Goal: Transaction & Acquisition: Purchase product/service

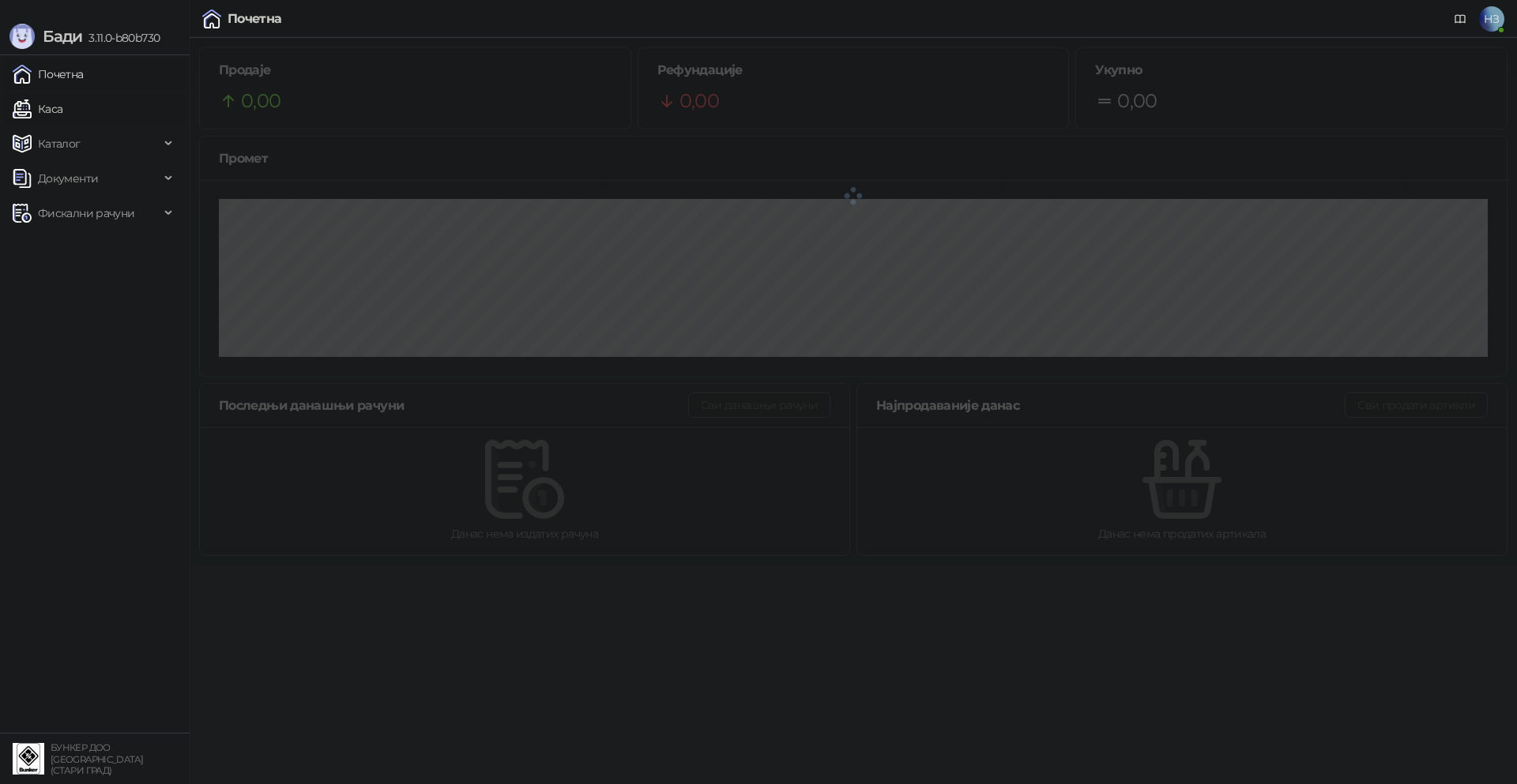
click at [62, 106] on link "Каса" at bounding box center [37, 108] width 49 height 32
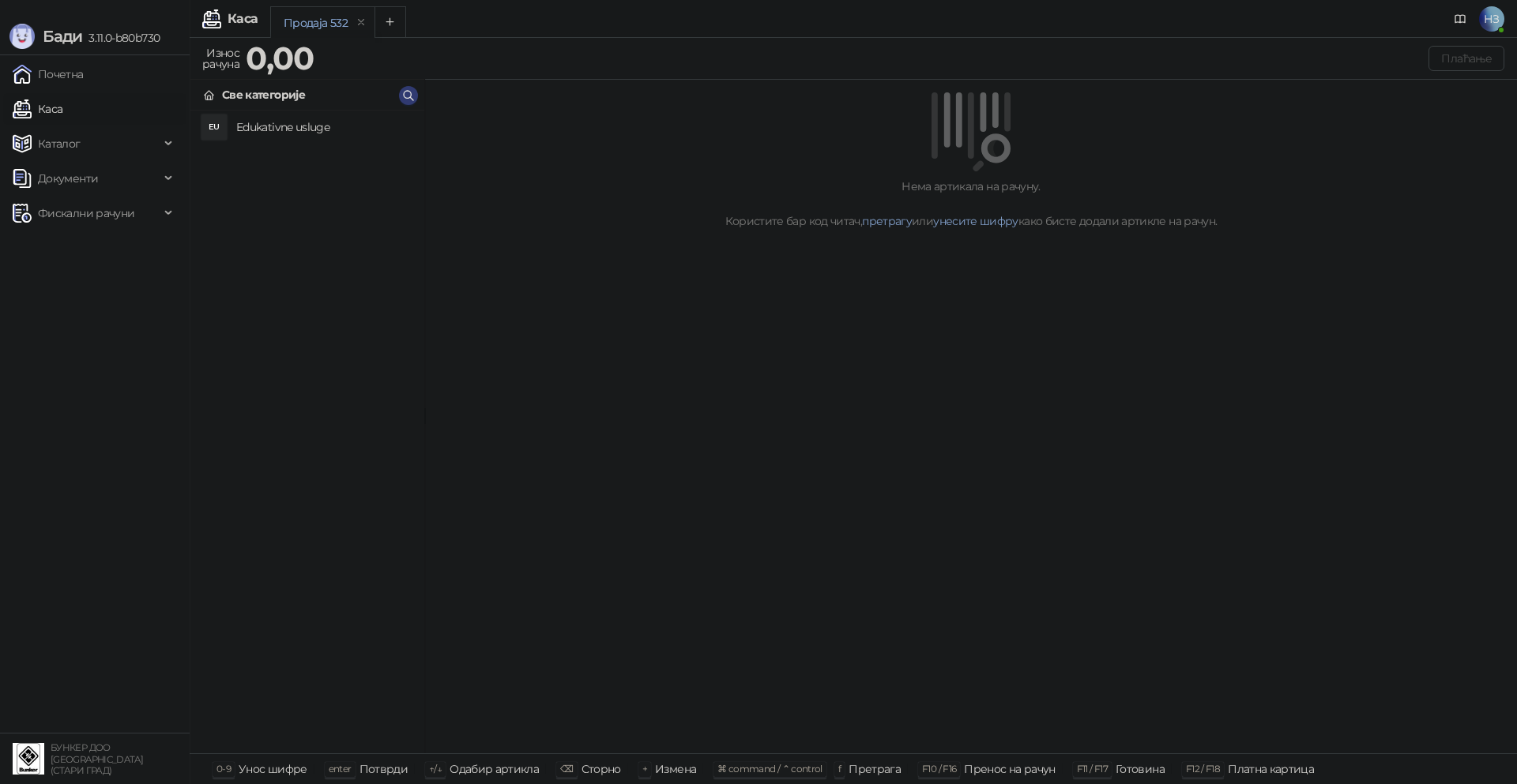
click at [262, 110] on li "EU Edukativne usluge" at bounding box center [307, 126] width 234 height 33
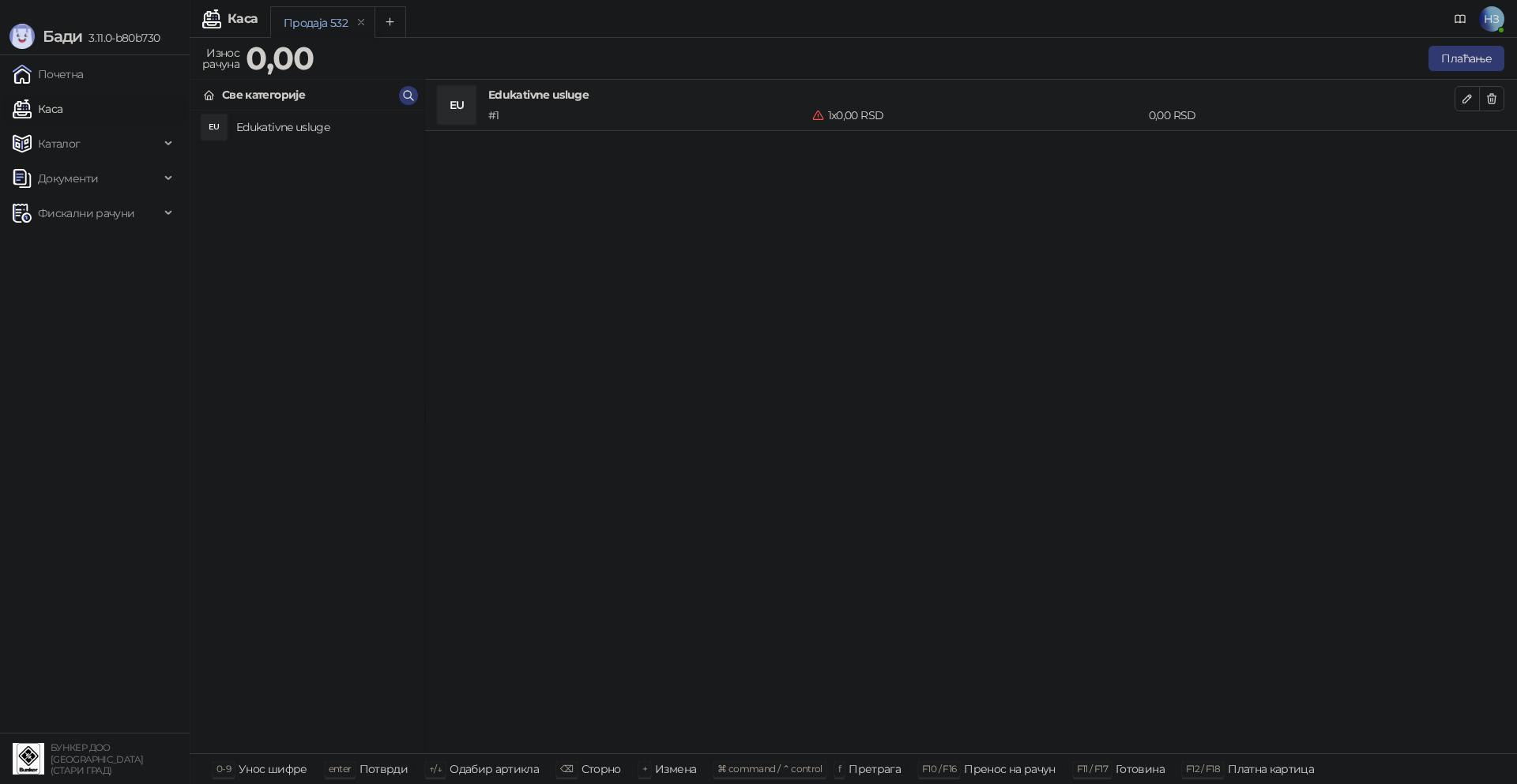
click at [259, 121] on h4 "Edukativne usluge" at bounding box center [324, 127] width 176 height 26
click at [1467, 99] on icon "button" at bounding box center [1467, 99] width 13 height 13
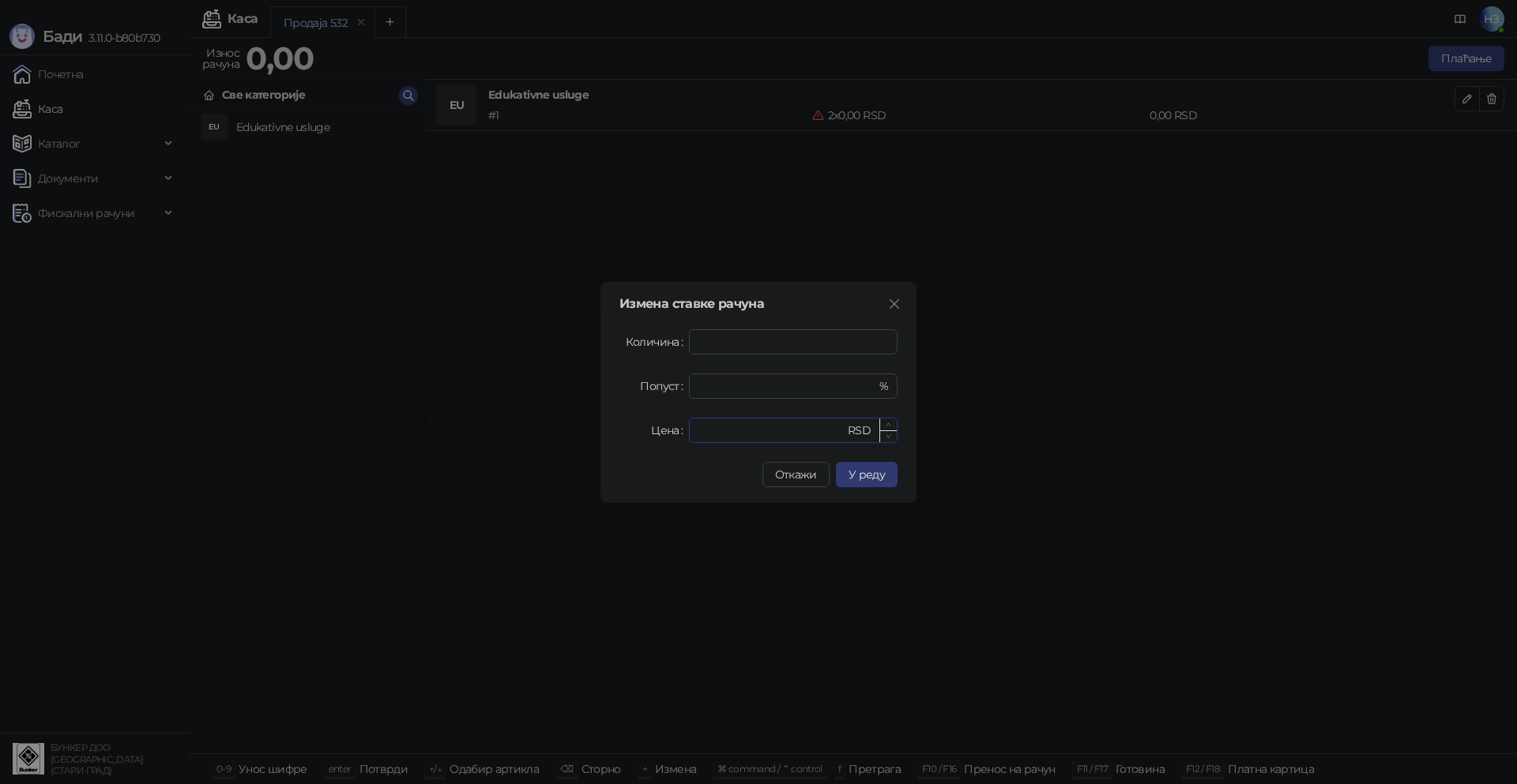
click at [732, 436] on input "*" at bounding box center [771, 430] width 146 height 24
click at [795, 476] on span "Откажи" at bounding box center [796, 474] width 41 height 14
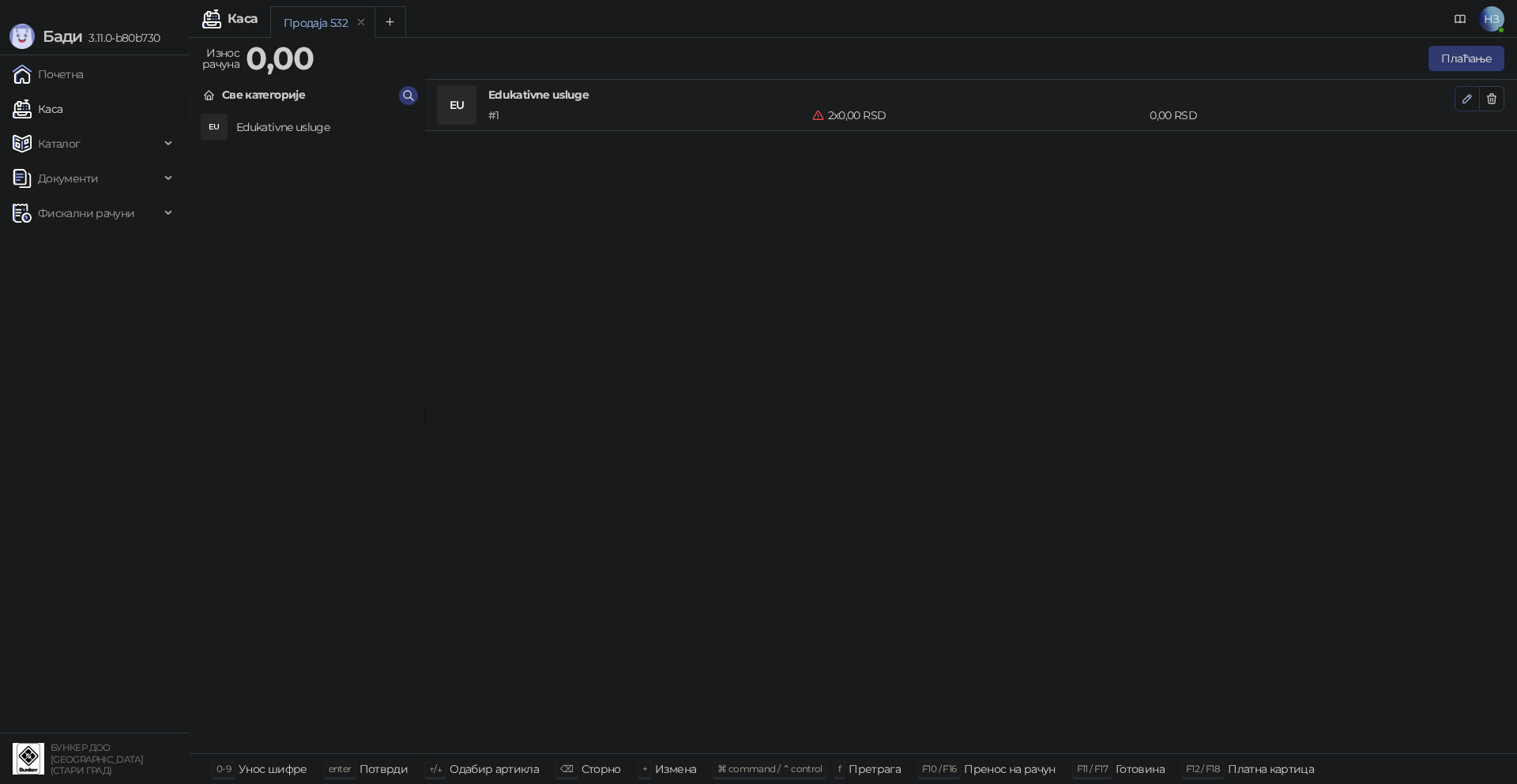
click at [1478, 98] on button "button" at bounding box center [1467, 99] width 26 height 26
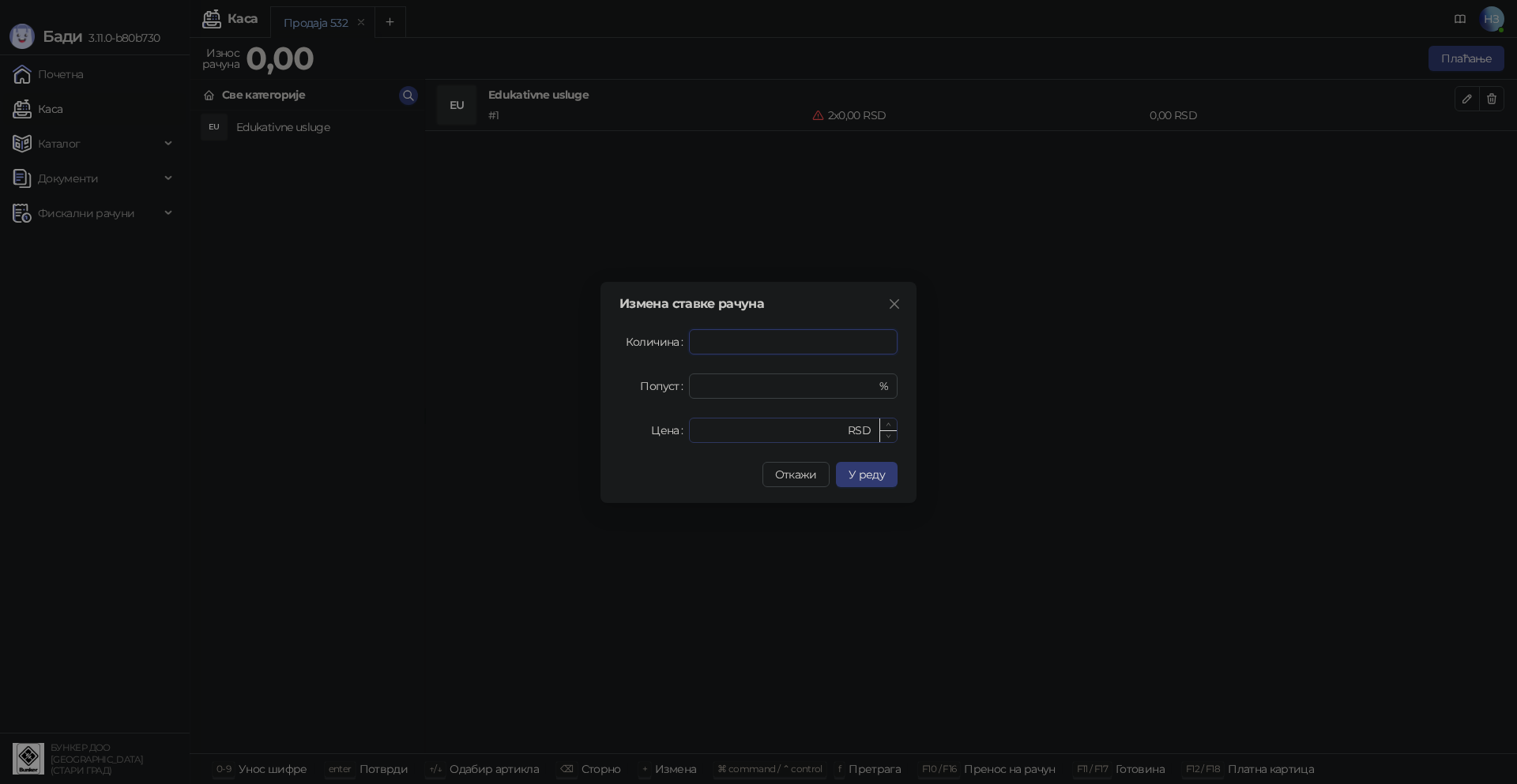
type input "*"
click at [707, 432] on input "*" at bounding box center [771, 430] width 146 height 24
drag, startPoint x: 740, startPoint y: 437, endPoint x: 662, endPoint y: 434, distance: 78.1
click at [662, 434] on div "Цена * RSD" at bounding box center [758, 431] width 278 height 26
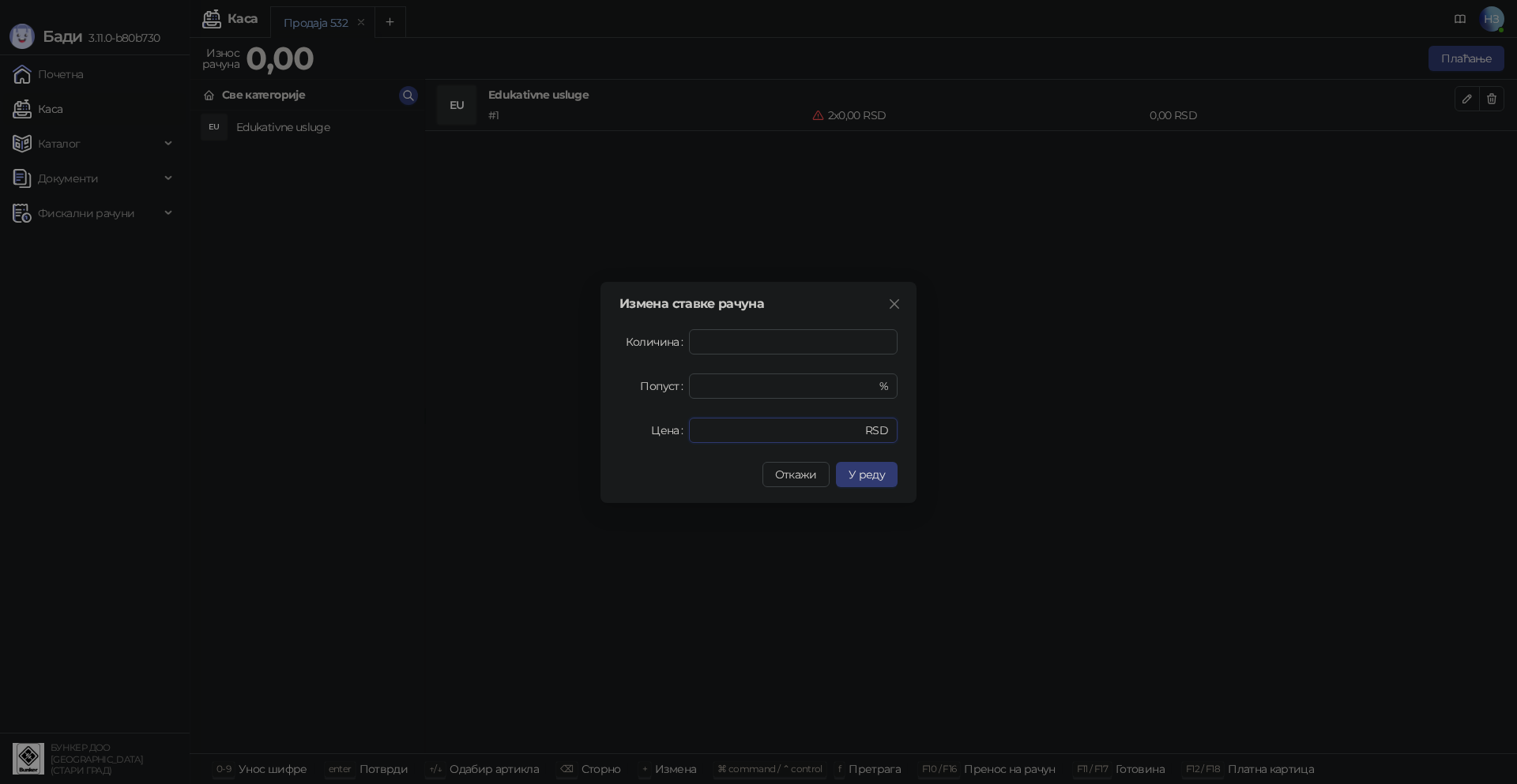
type input "****"
drag, startPoint x: 831, startPoint y: 478, endPoint x: 846, endPoint y: 481, distance: 15.3
click at [832, 478] on div "Откажи У реду" at bounding box center [758, 474] width 278 height 26
click at [861, 481] on span "У реду" at bounding box center [866, 474] width 36 height 14
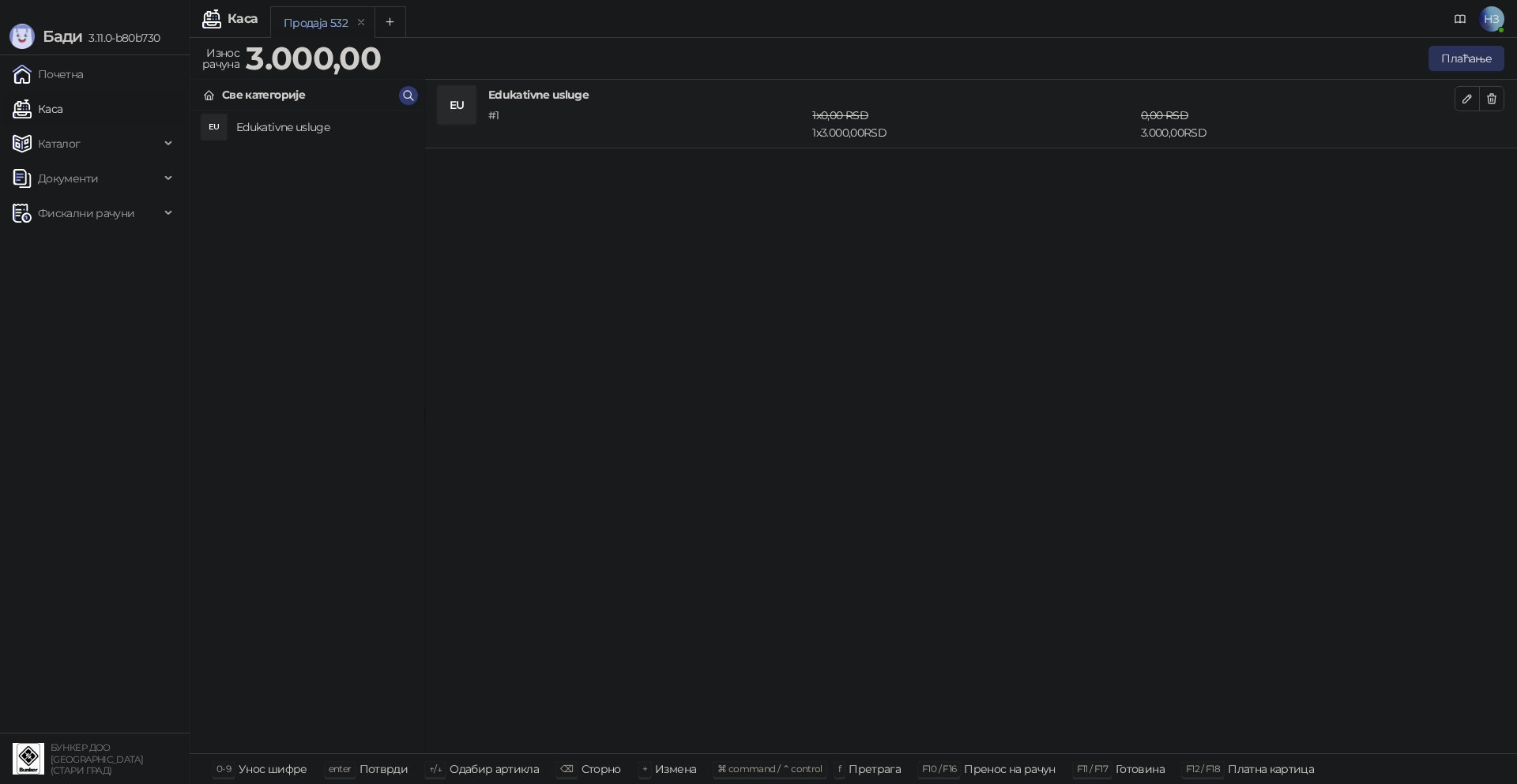
click at [1470, 65] on button "Плаћање" at bounding box center [1466, 58] width 76 height 26
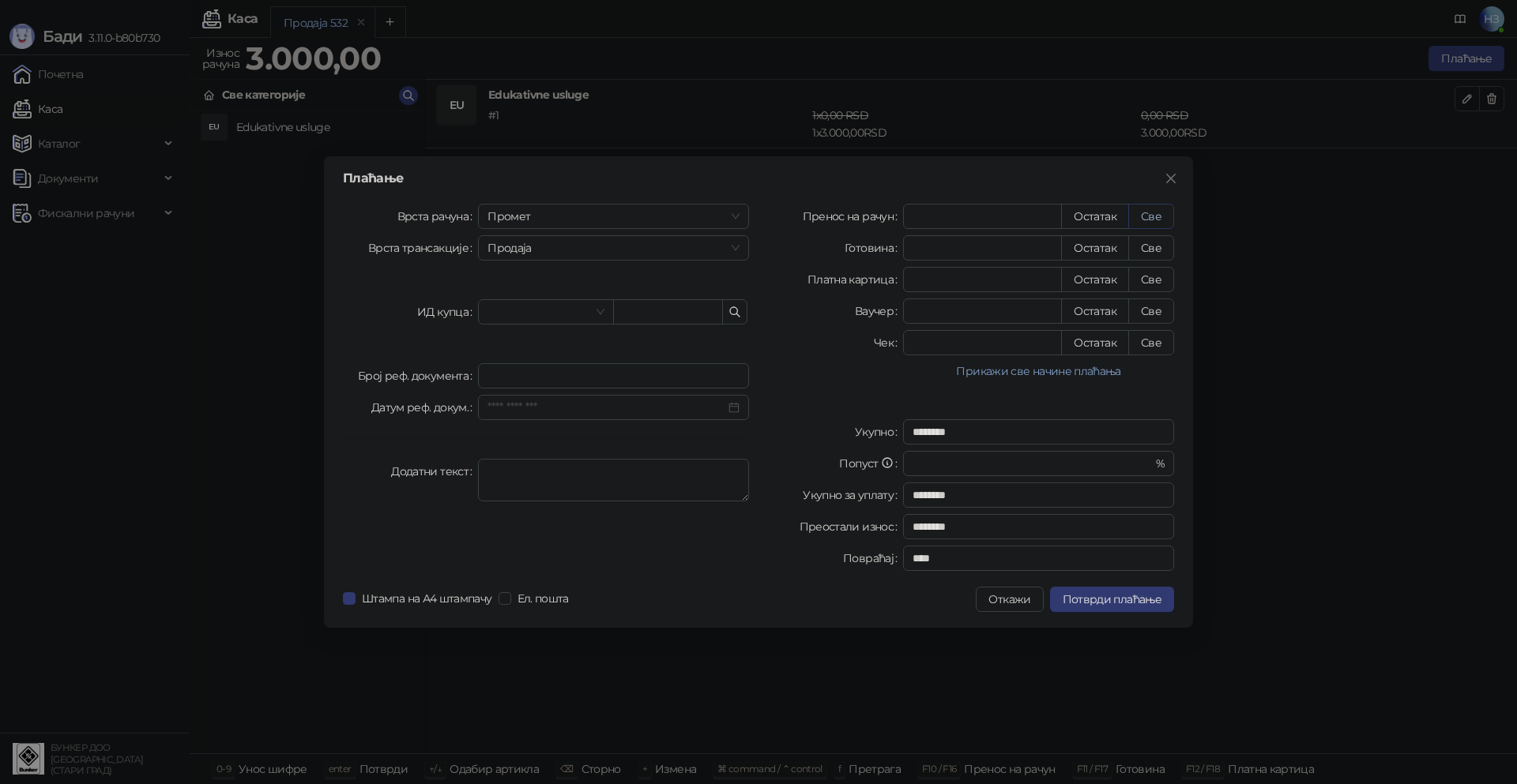
click at [1143, 209] on button "Све" at bounding box center [1151, 217] width 45 height 26
type input "****"
click at [1128, 600] on span "Потврди плаћање" at bounding box center [1112, 600] width 99 height 14
